Goal: Information Seeking & Learning: Learn about a topic

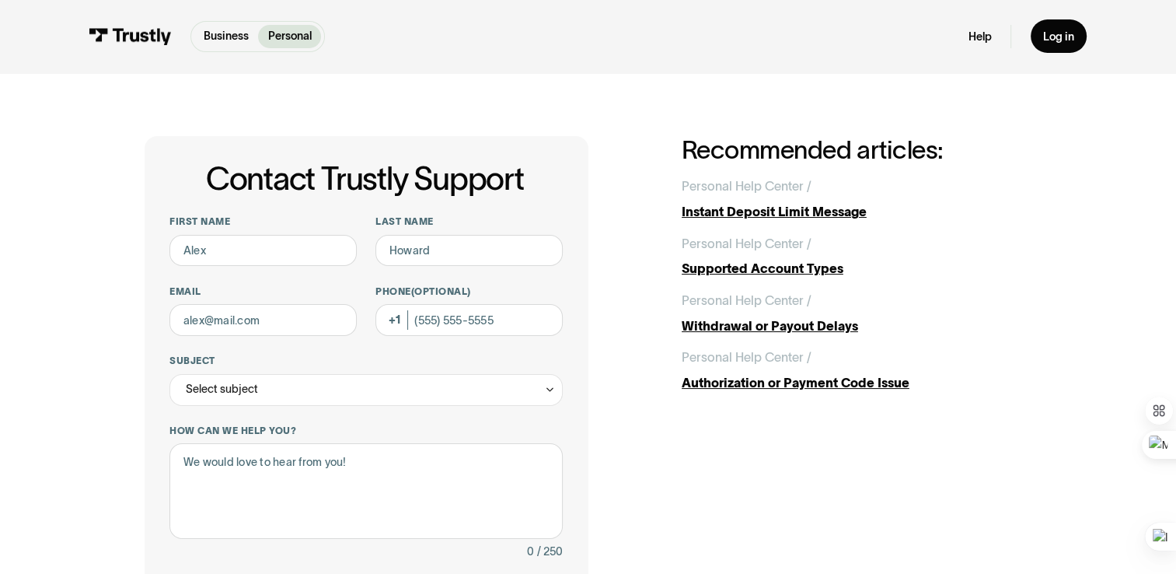
click at [89, 493] on div "Contact Trustly Support First name Last name Email Phone (Optional) Subject Sel…" at bounding box center [588, 499] width 1113 height 853
click at [871, 211] on div "Instant Deposit Limit Message" at bounding box center [857, 211] width 350 height 19
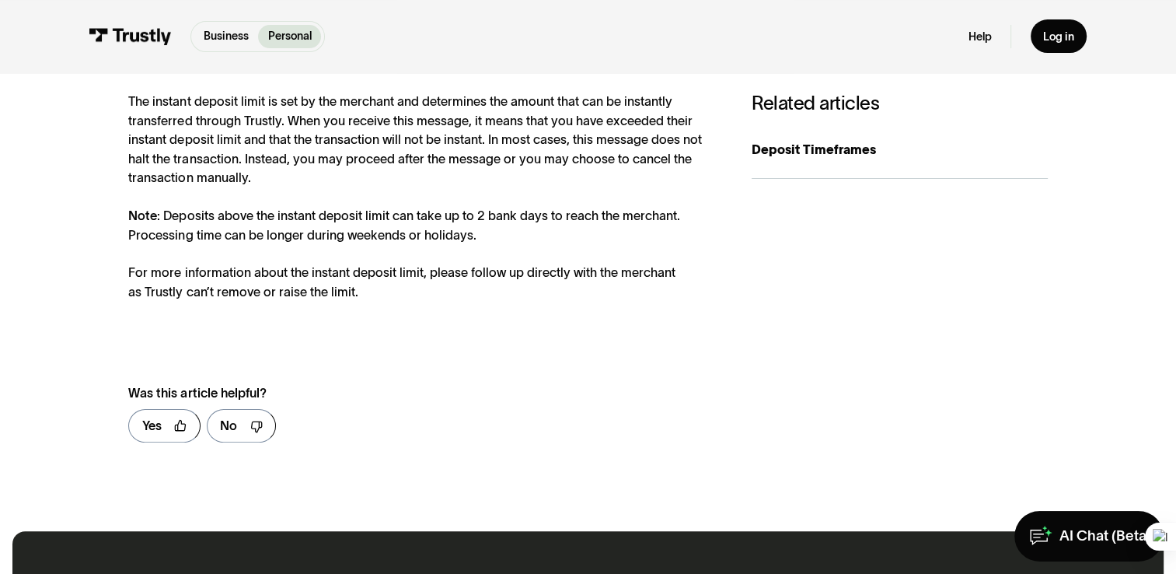
scroll to position [311, 0]
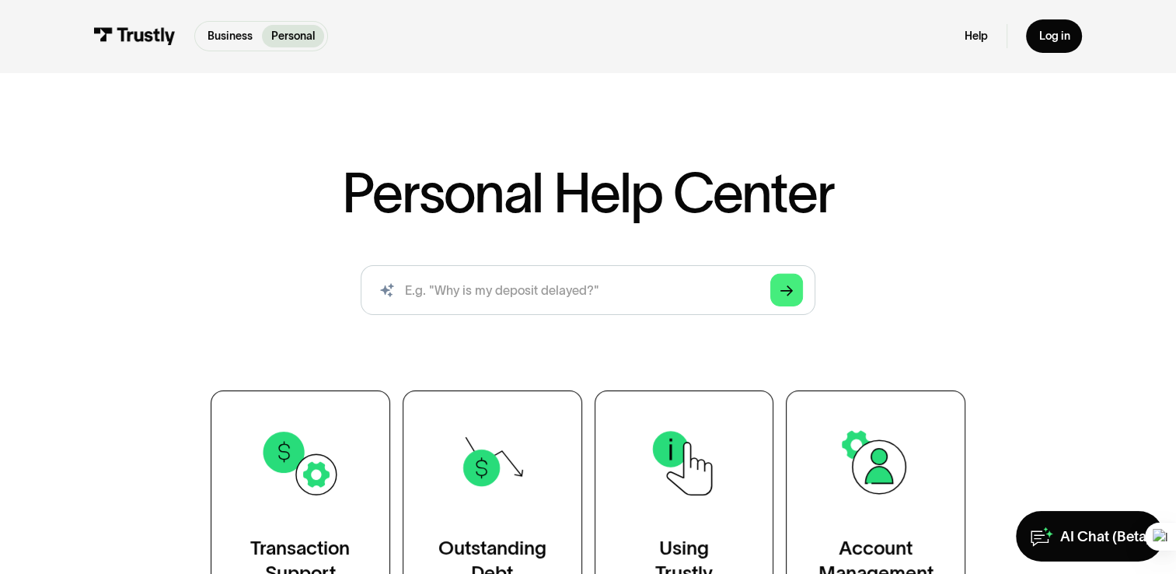
scroll to position [207, 0]
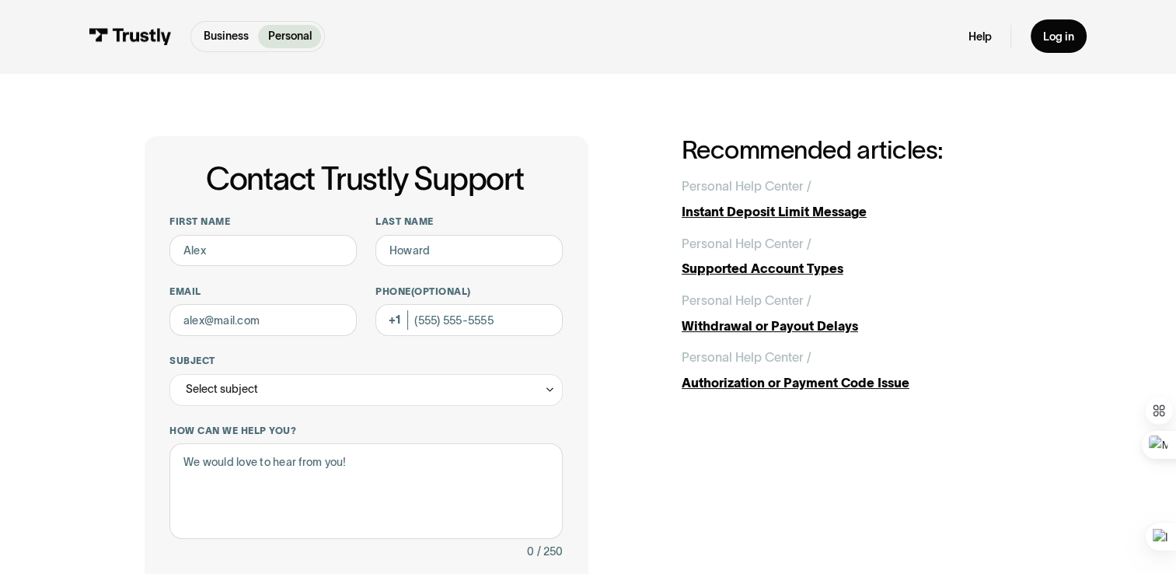
drag, startPoint x: 200, startPoint y: 560, endPoint x: 218, endPoint y: 196, distance: 364.2
click at [204, 546] on div "0 / 250" at bounding box center [365, 551] width 392 height 19
